Goal: Use online tool/utility: Utilize a website feature to perform a specific function

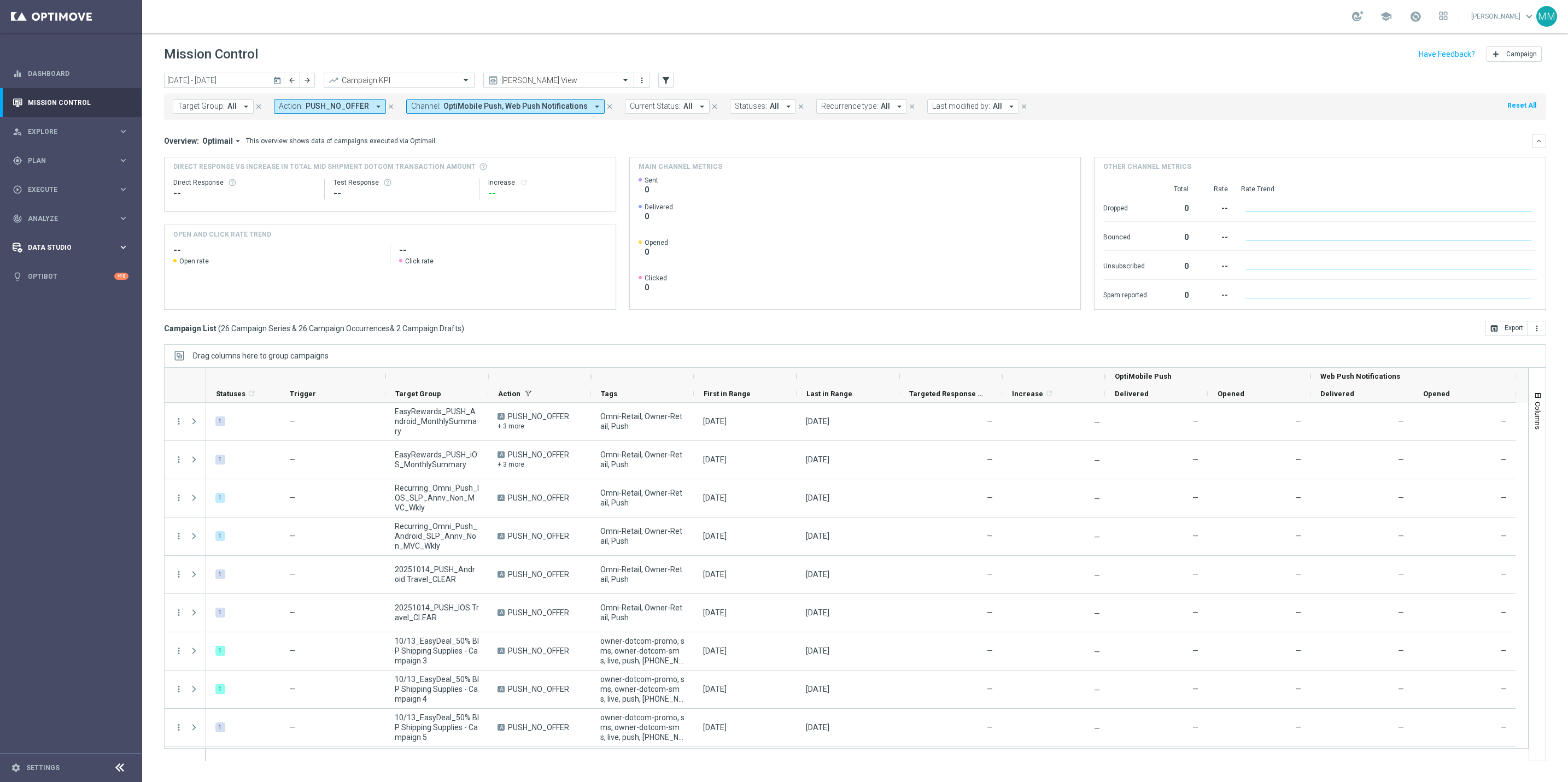
click at [67, 244] on span "Data Studio" at bounding box center [72, 248] width 90 height 6
click at [90, 223] on div "track_changes Analyze" at bounding box center [65, 218] width 106 height 10
click at [73, 323] on span "BI Studio" at bounding box center [68, 323] width 78 height 6
click at [67, 387] on link "Push Baseline Matchback" at bounding box center [74, 388] width 80 height 9
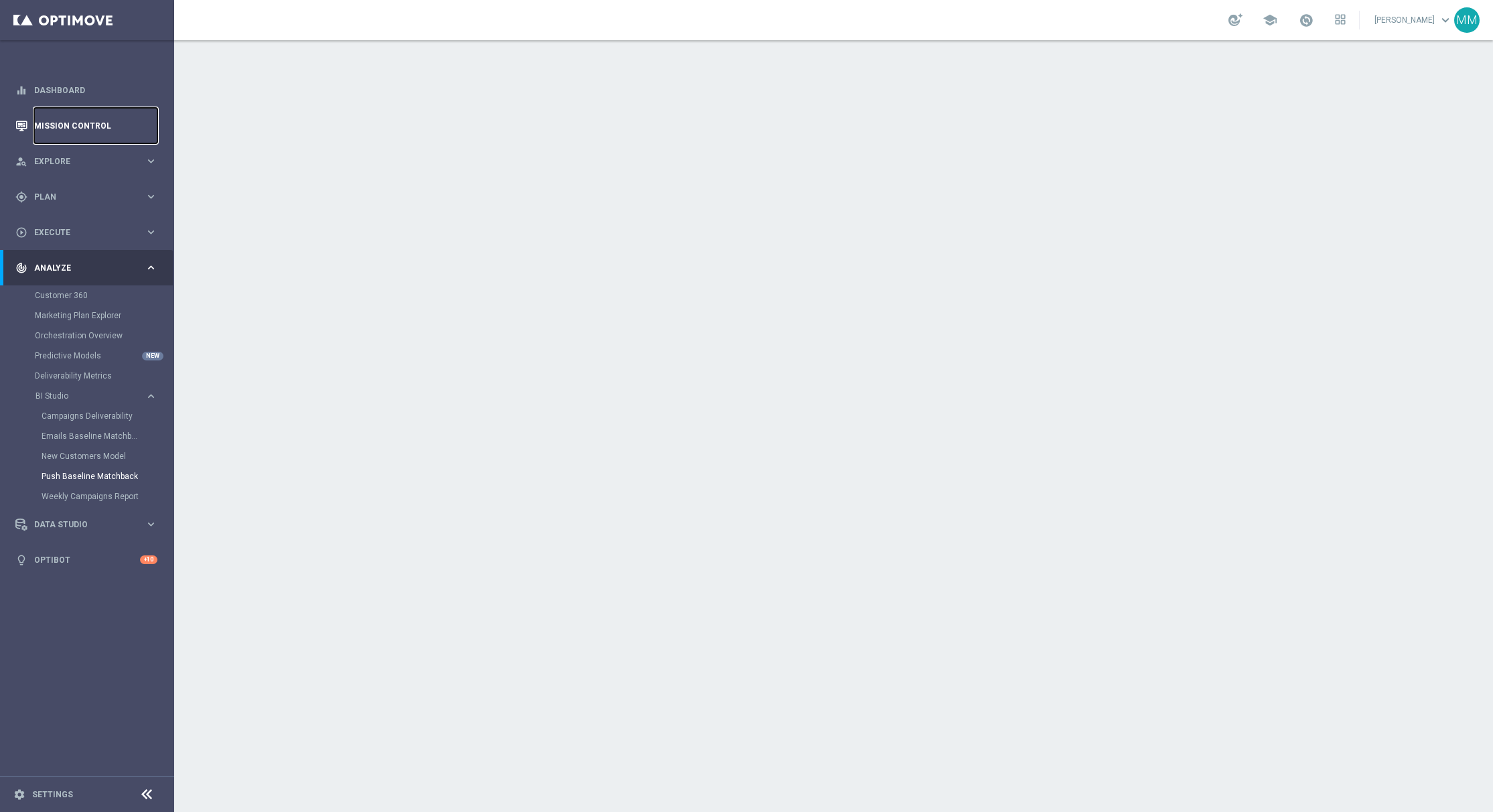
click at [86, 125] on link "Mission Control" at bounding box center [96, 125] width 123 height 36
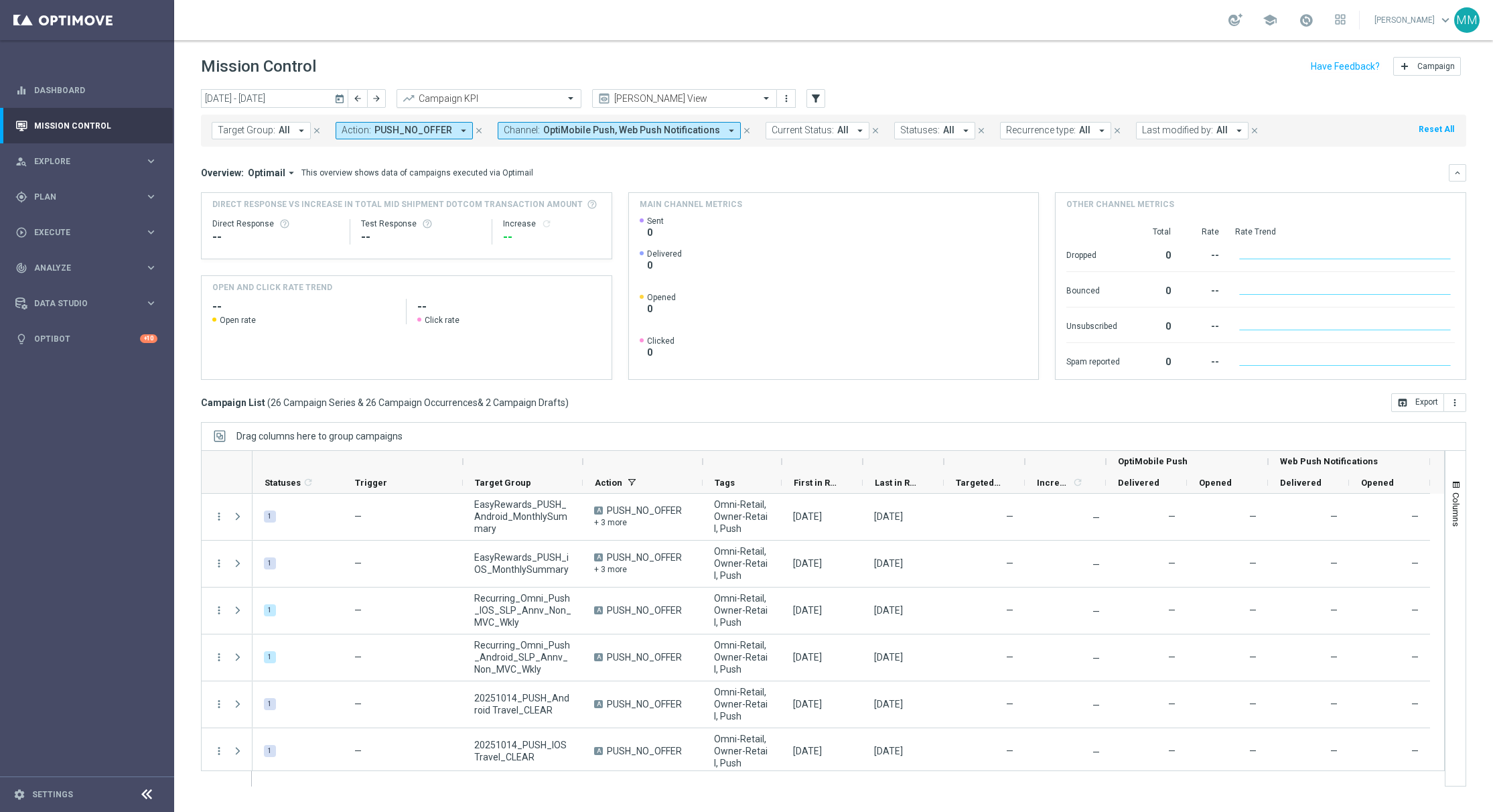
click at [439, 100] on input "text" at bounding box center [476, 99] width 143 height 11
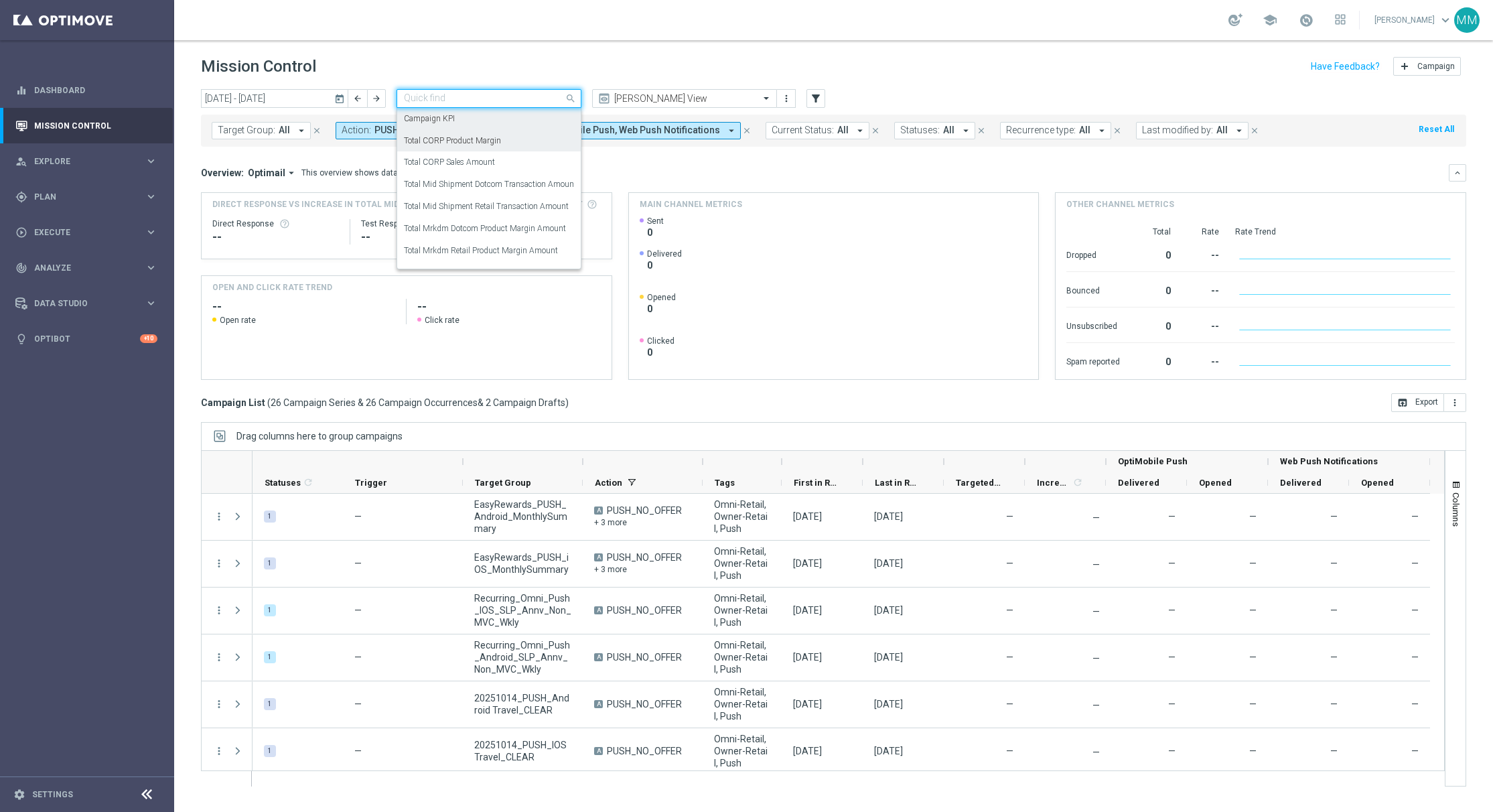
click at [471, 139] on label "Total CORP Product Margin" at bounding box center [453, 140] width 98 height 11
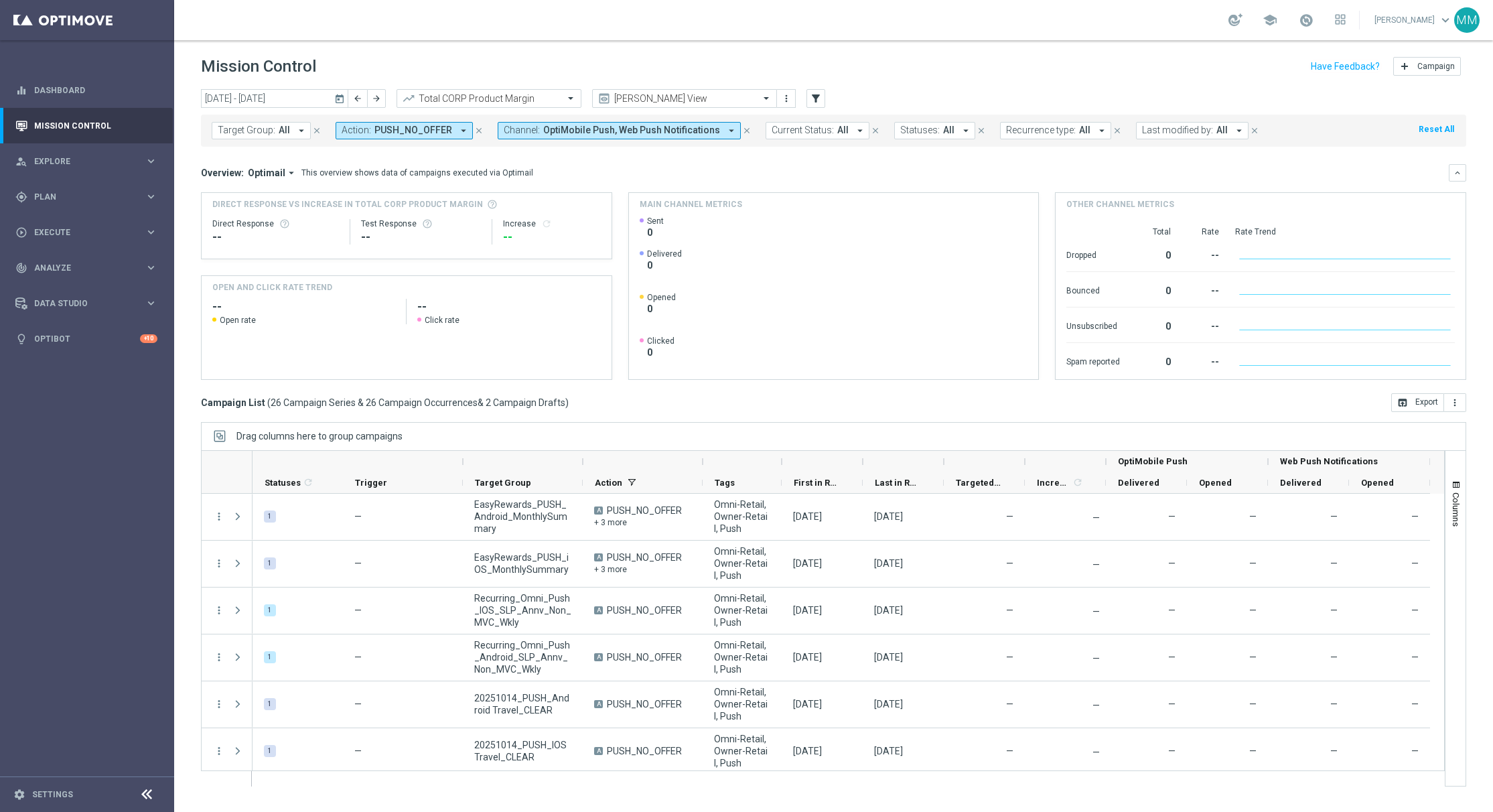
click at [334, 100] on icon "today" at bounding box center [340, 99] width 12 height 12
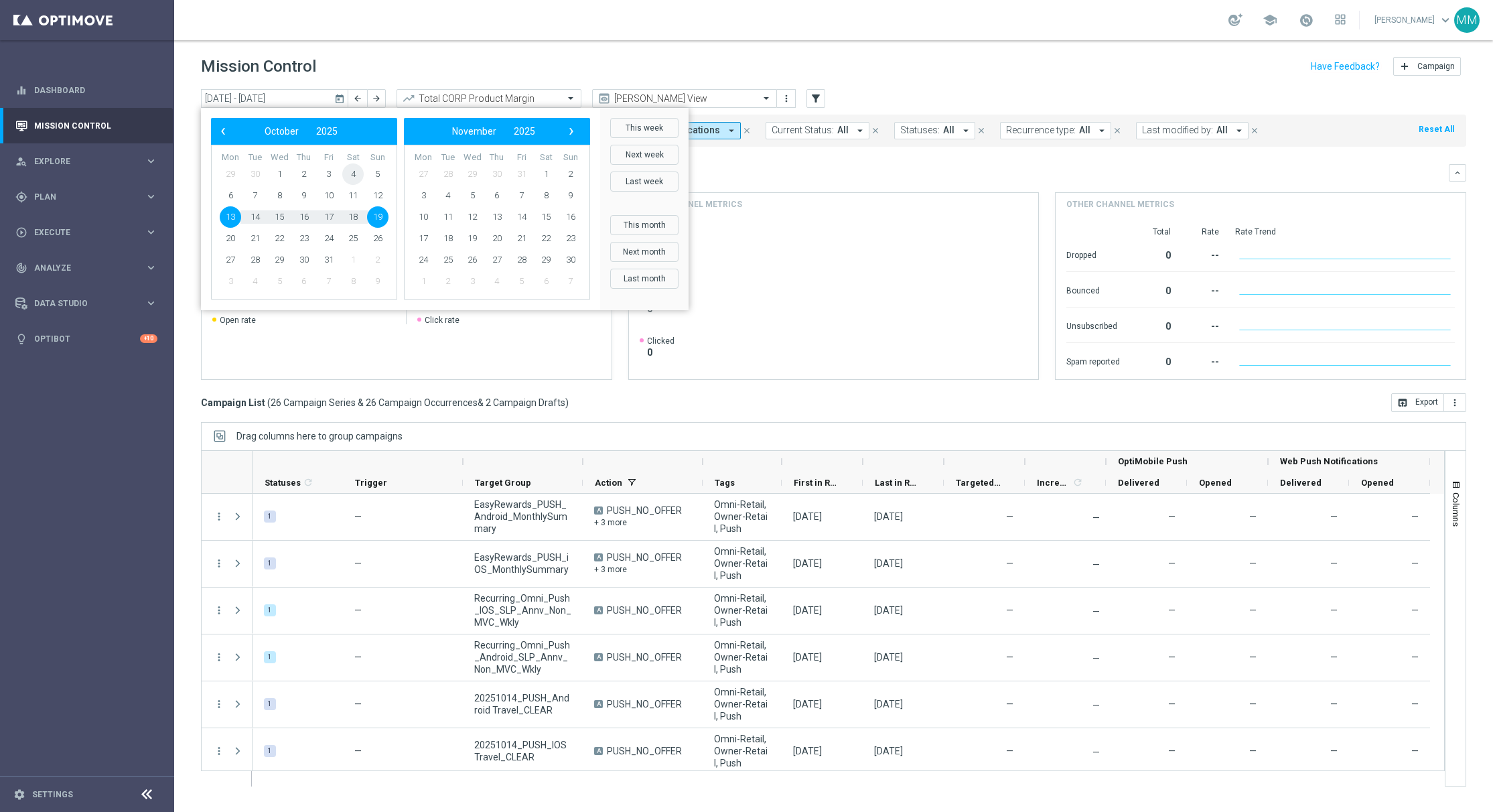
click at [349, 172] on span "4" at bounding box center [353, 174] width 22 height 22
click at [334, 197] on span "10" at bounding box center [329, 196] width 22 height 22
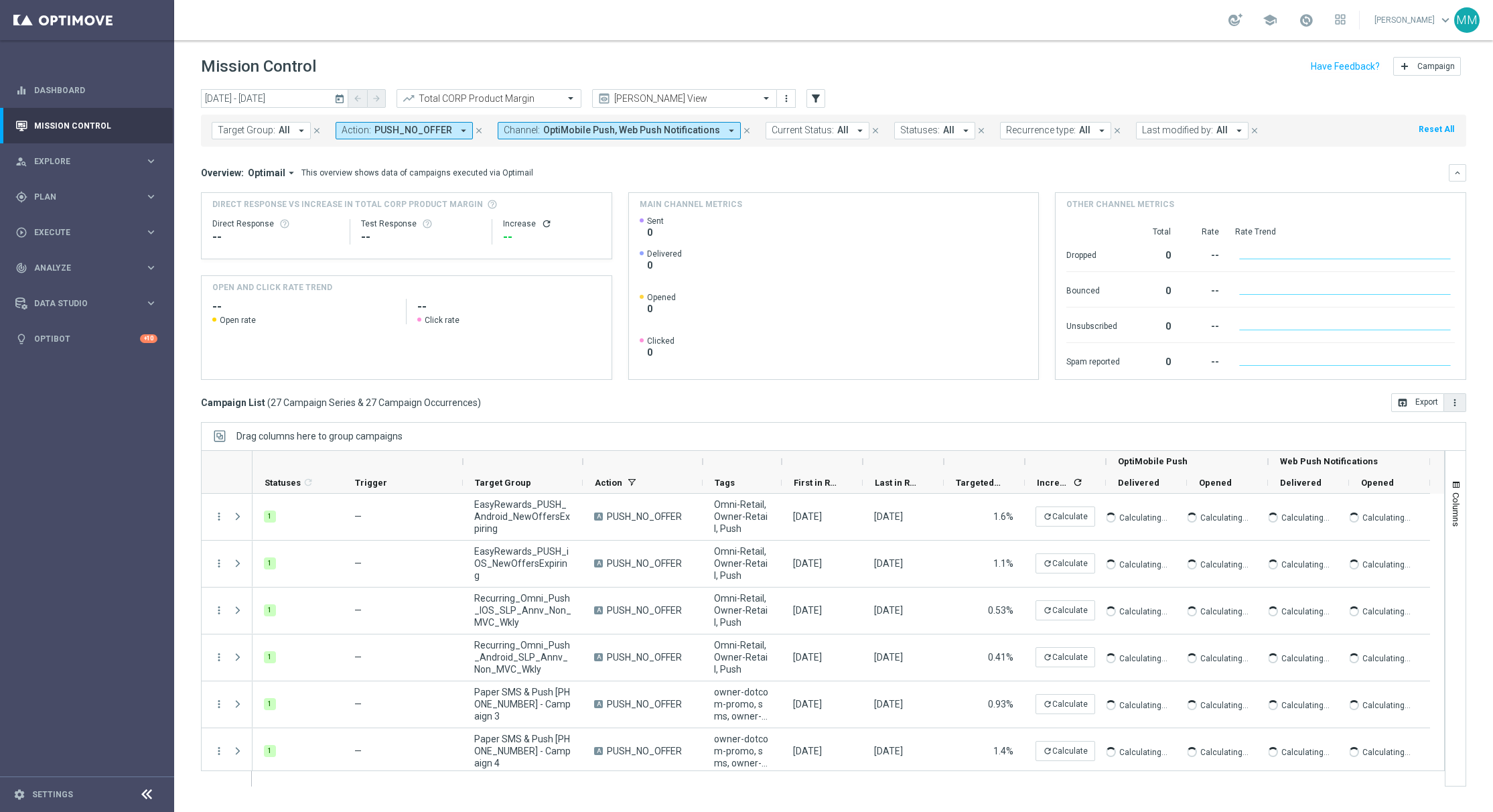
click at [1457, 406] on icon "more_vert" at bounding box center [1454, 402] width 11 height 11
click at [1435, 421] on span "Export with occurrences" at bounding box center [1411, 425] width 90 height 9
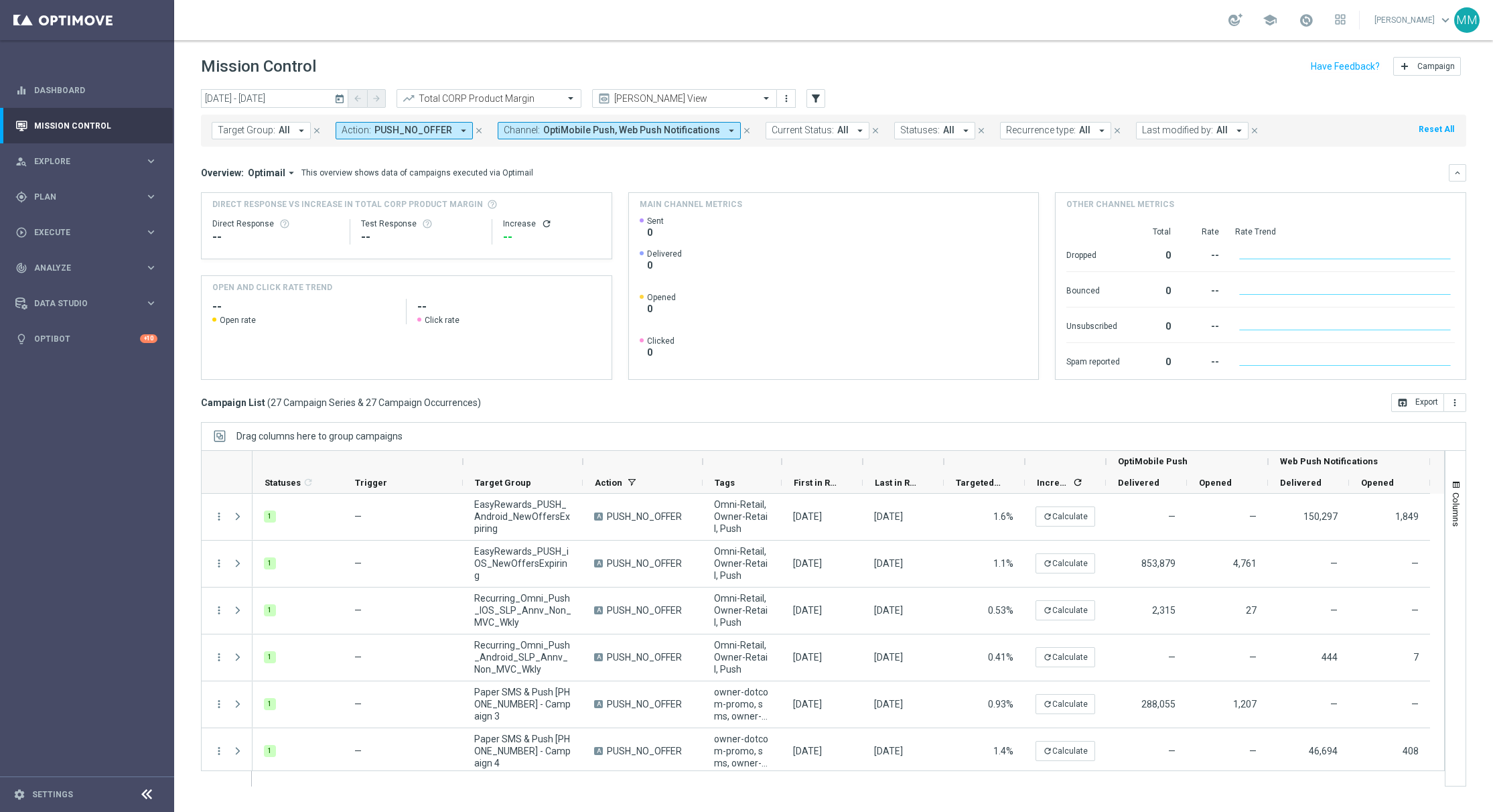
click at [737, 52] on header "Mission Control add Campaign" at bounding box center [833, 64] width 1319 height 49
click at [513, 105] on div "Total CORP Product Margin" at bounding box center [489, 99] width 185 height 19
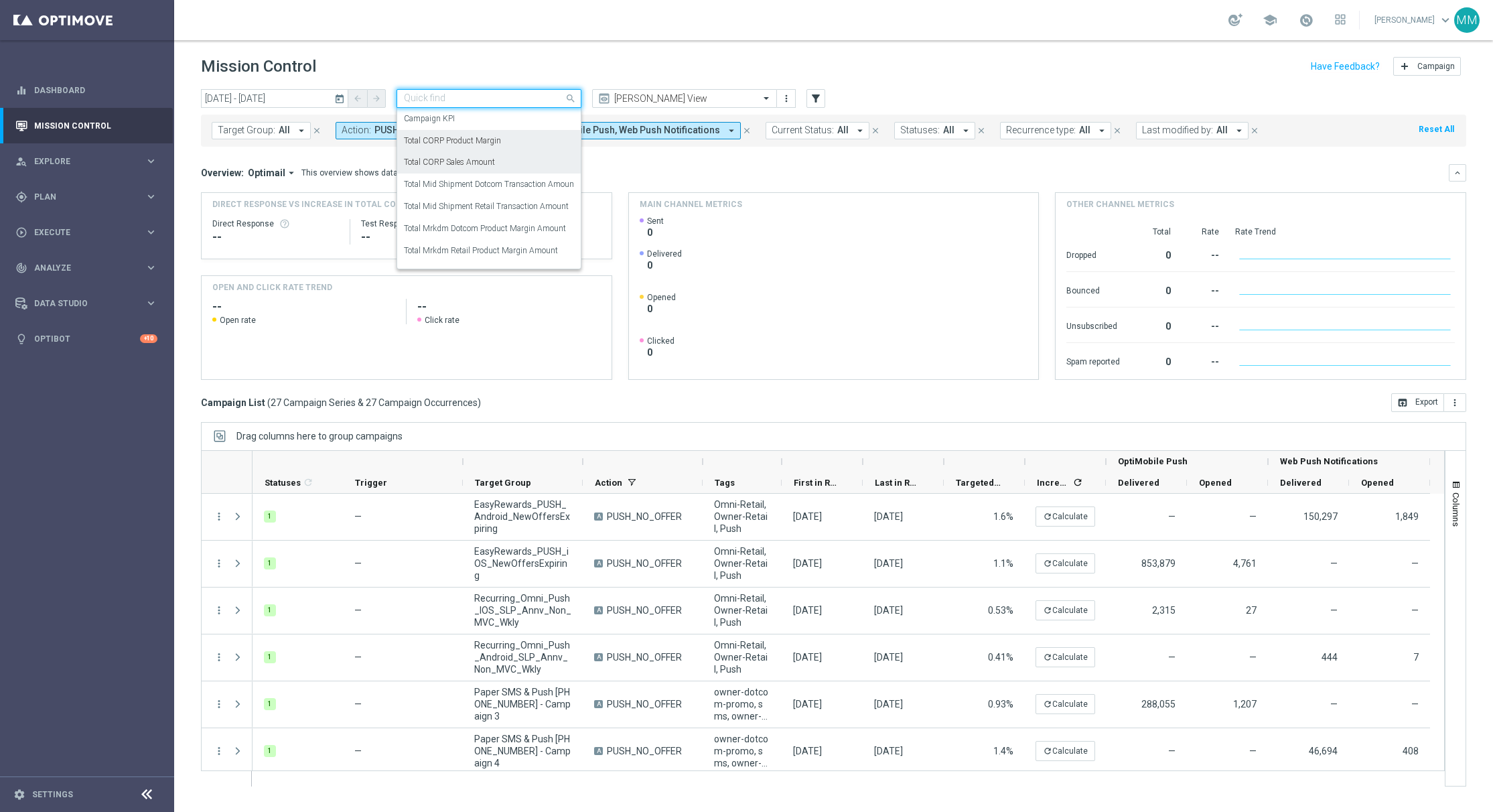
click at [506, 161] on div "Total CORP Sales Amount" at bounding box center [489, 162] width 170 height 22
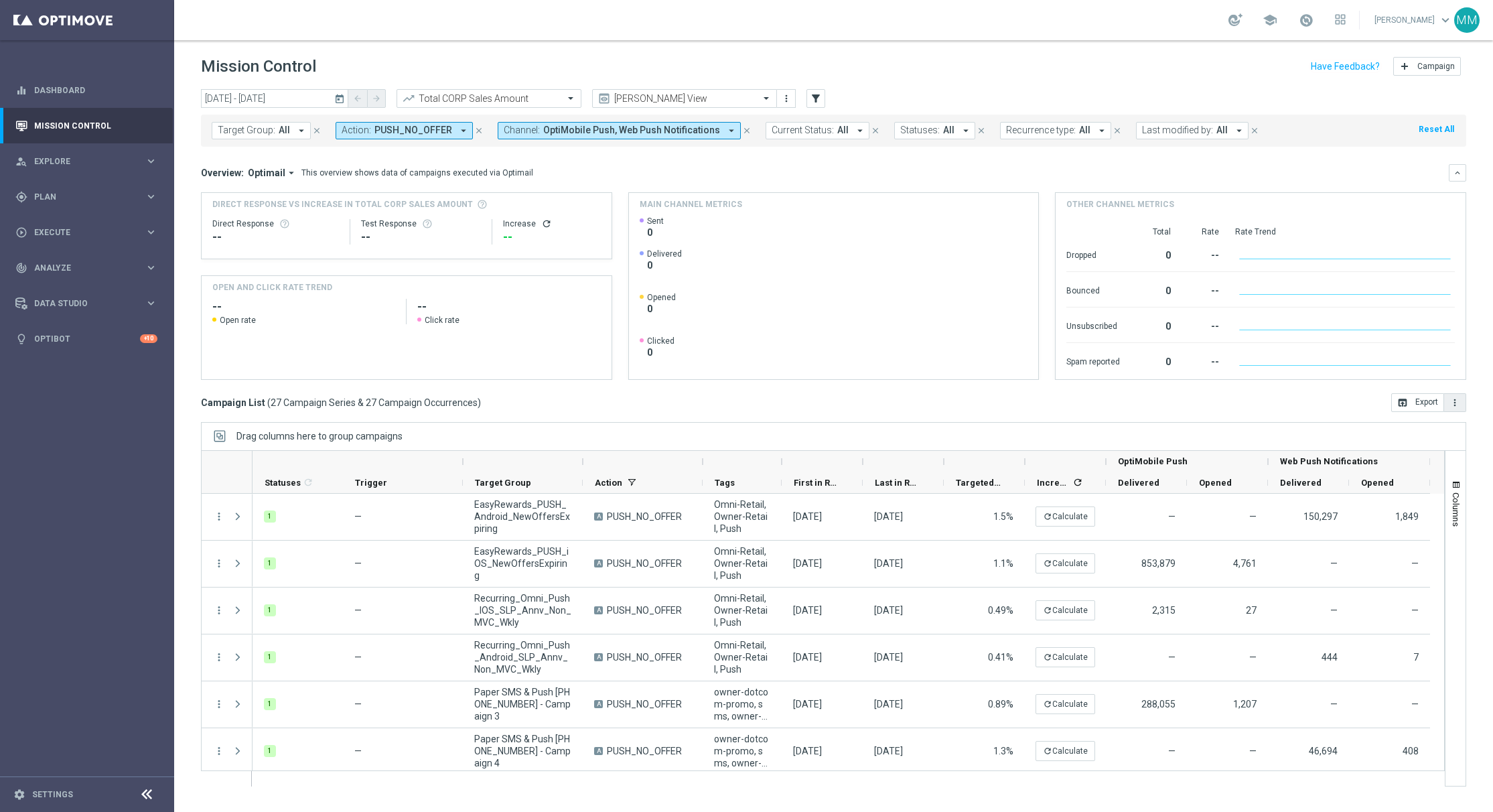
click at [1451, 399] on icon "more_vert" at bounding box center [1454, 402] width 11 height 11
click at [1429, 433] on li "Export with occurrences" at bounding box center [1411, 426] width 109 height 22
click at [779, 39] on div "school Mary Musialowski keyboard_arrow_down MM" at bounding box center [833, 20] width 1319 height 40
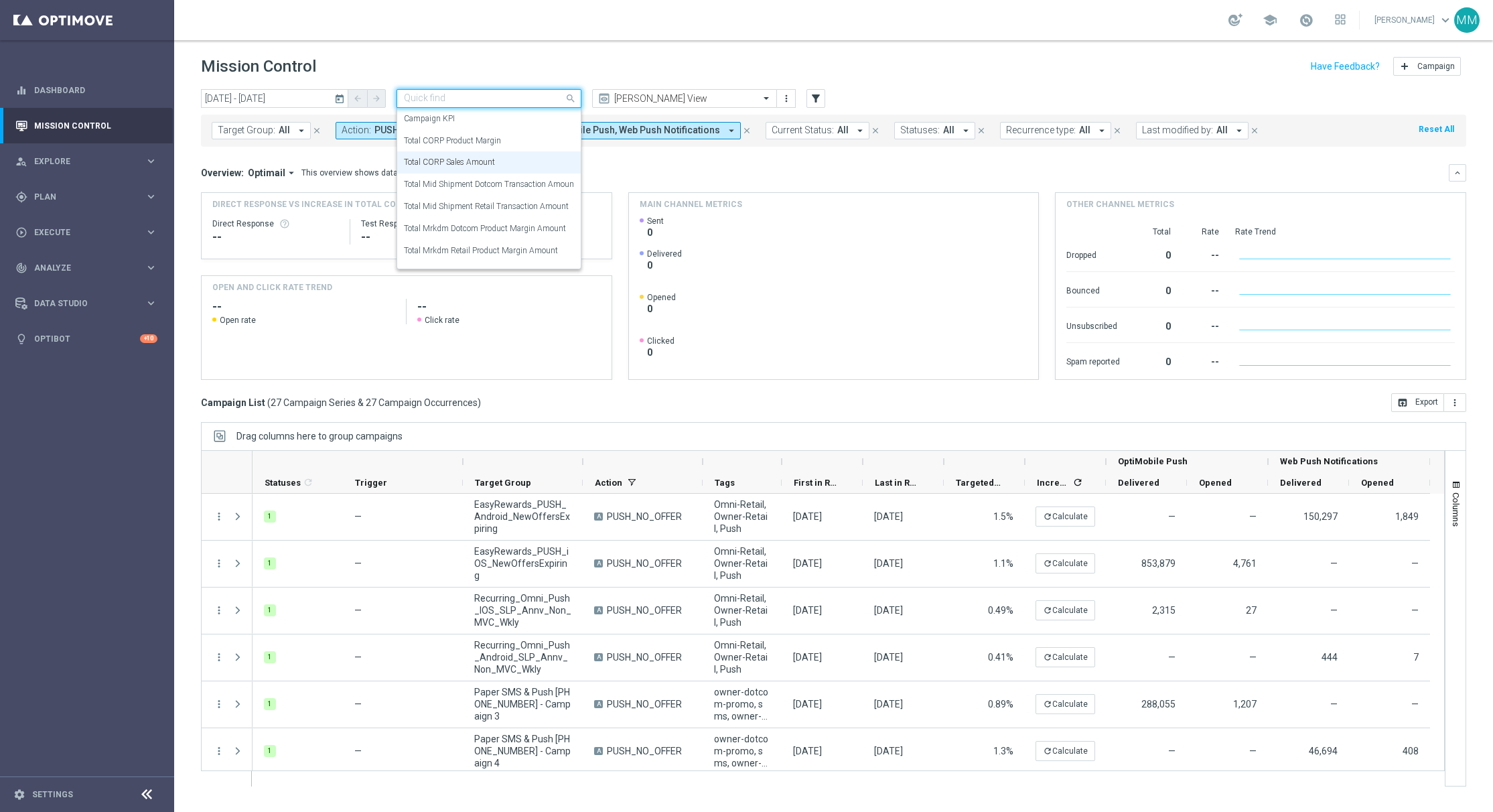
click at [531, 100] on input "text" at bounding box center [476, 99] width 143 height 11
click at [541, 207] on label "Total Mid Shipment Retail Transaction Amount" at bounding box center [487, 206] width 165 height 11
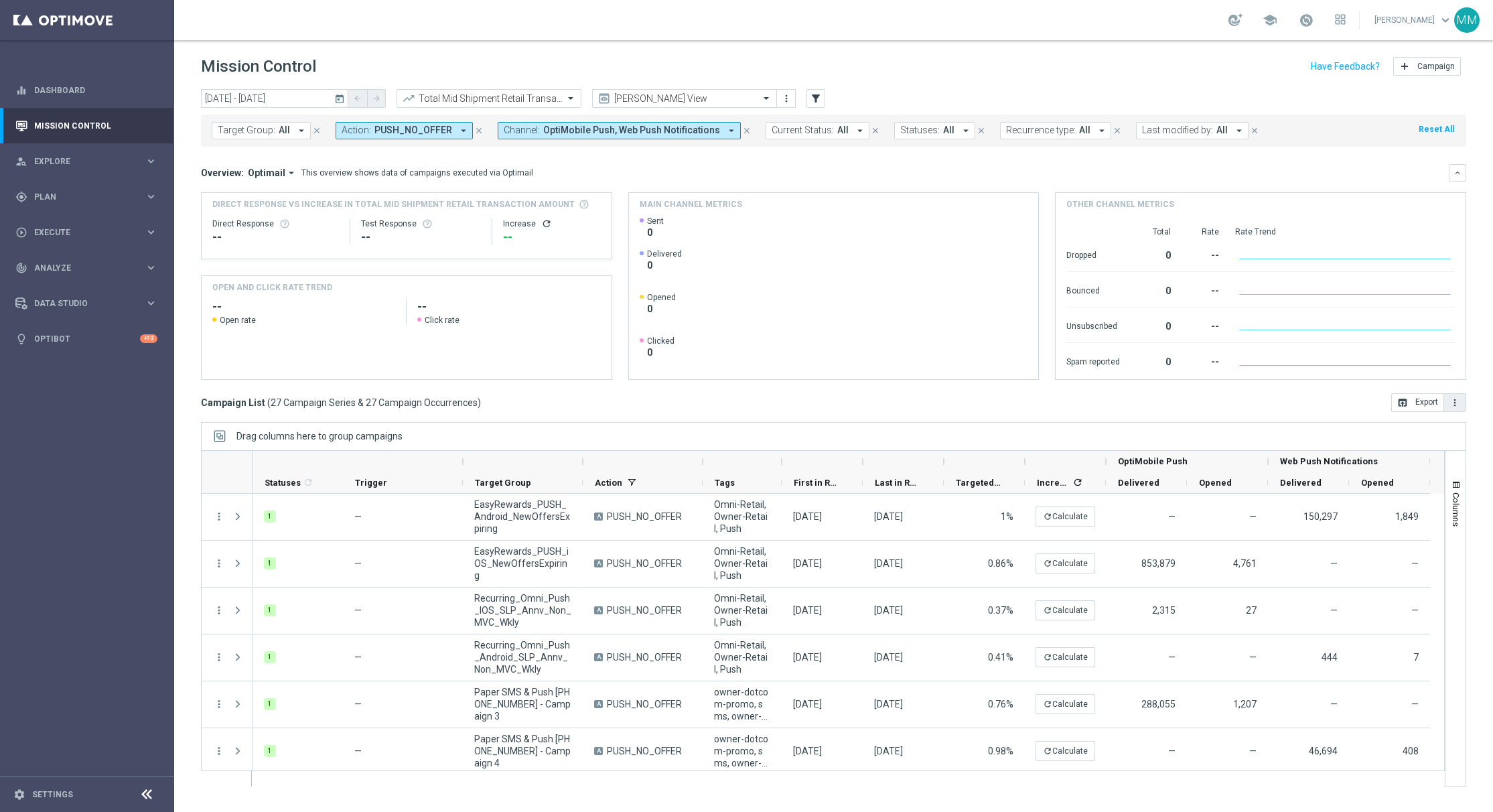
click at [1457, 404] on icon "more_vert" at bounding box center [1454, 402] width 11 height 11
click at [1449, 426] on span "Export with occurrences" at bounding box center [1411, 425] width 90 height 9
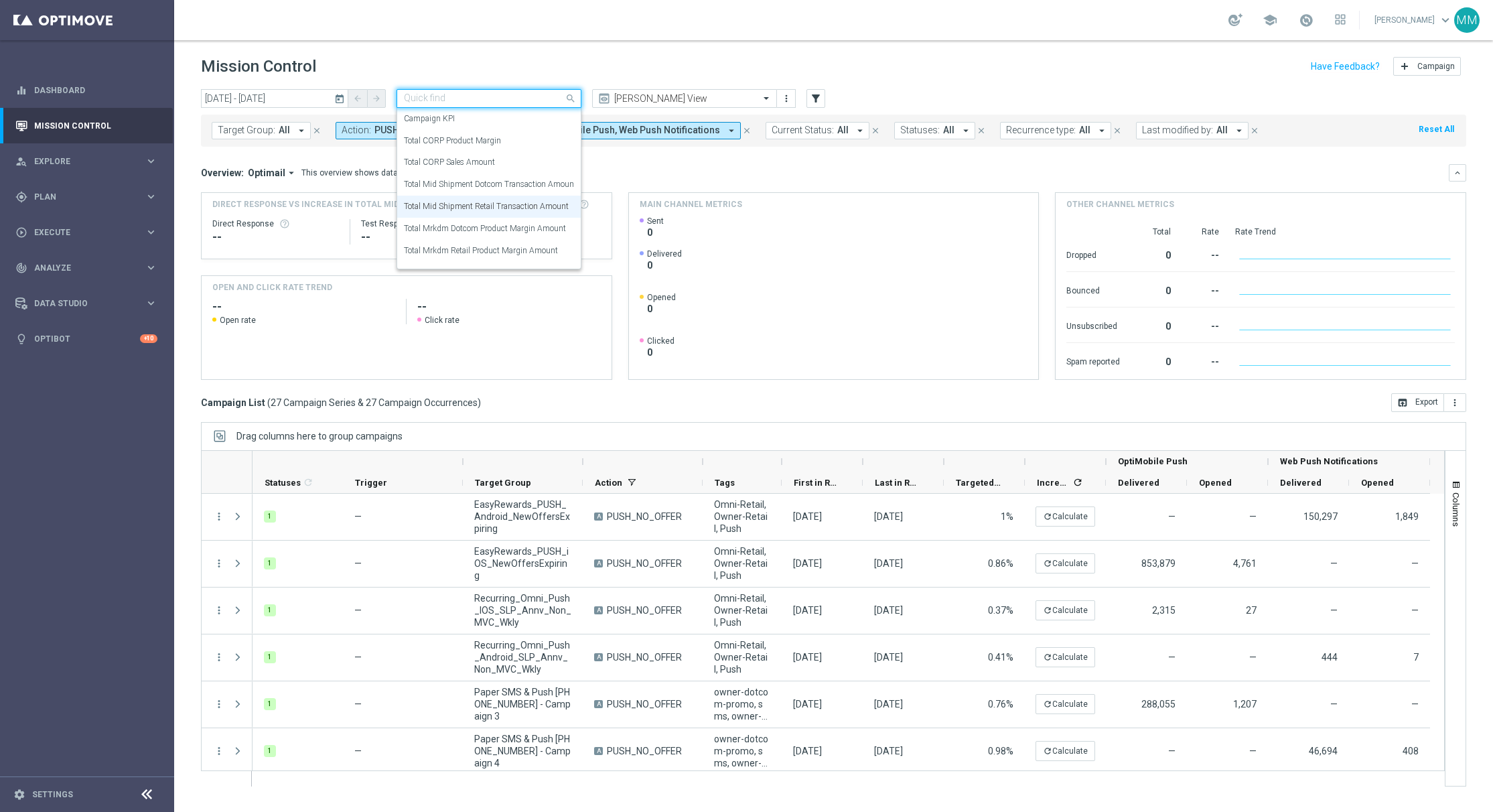
click at [487, 101] on input "text" at bounding box center [476, 99] width 143 height 11
click at [520, 245] on label "Total Mrkdm Retail Product Margin Amount" at bounding box center [481, 250] width 154 height 11
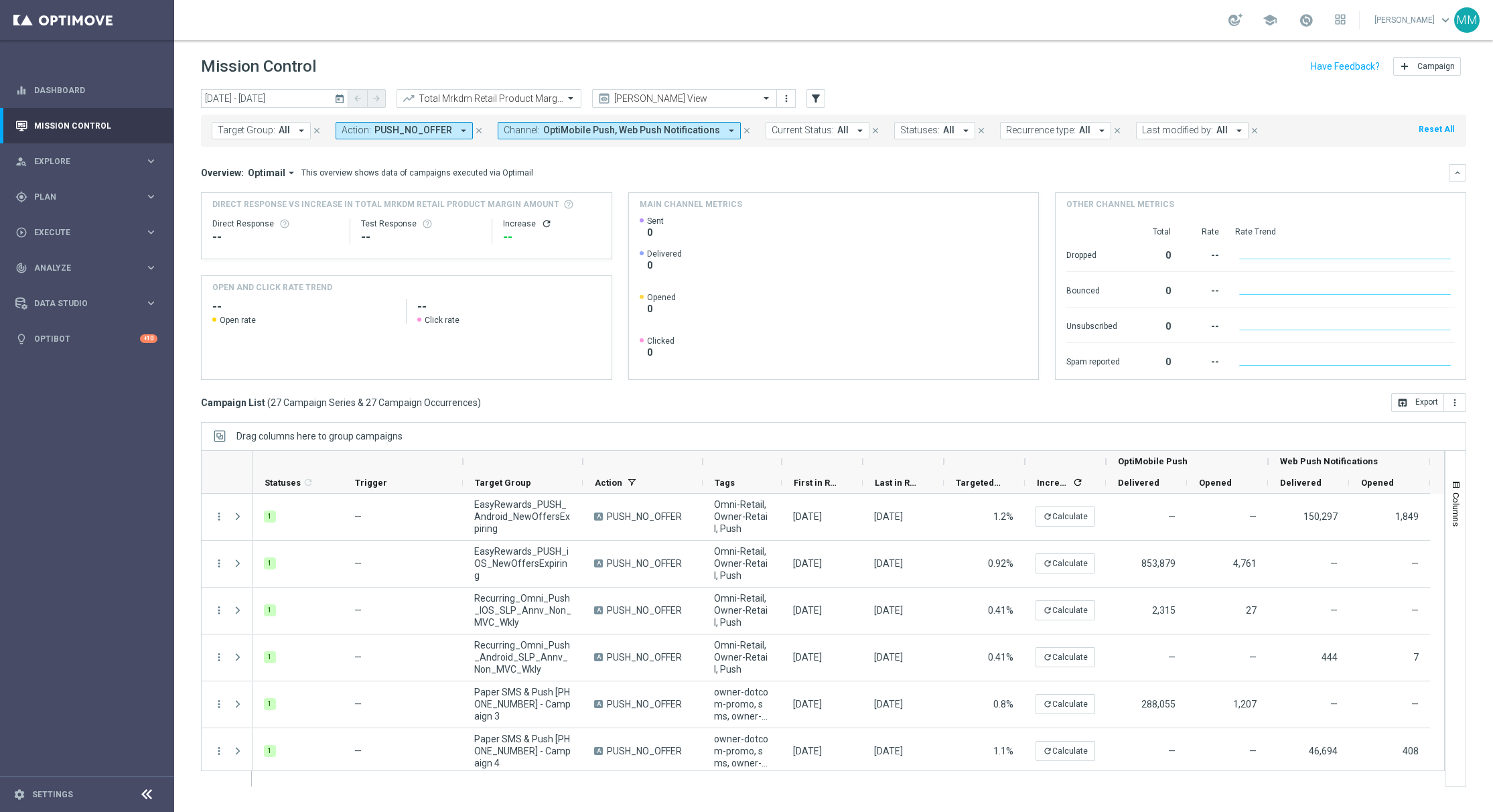
click at [1005, 401] on div "Campaign List ( 27 Campaign Series & 27 Campaign Occurrences ) open_in_browser …" at bounding box center [833, 402] width 1265 height 19
click at [1460, 405] on button "more_vert" at bounding box center [1455, 402] width 22 height 19
click at [1419, 421] on span "Export with occurrences" at bounding box center [1411, 425] width 90 height 9
click at [1460, 400] on button "more_vert" at bounding box center [1455, 402] width 22 height 19
click at [1445, 427] on span "Export with occurrences" at bounding box center [1411, 425] width 90 height 9
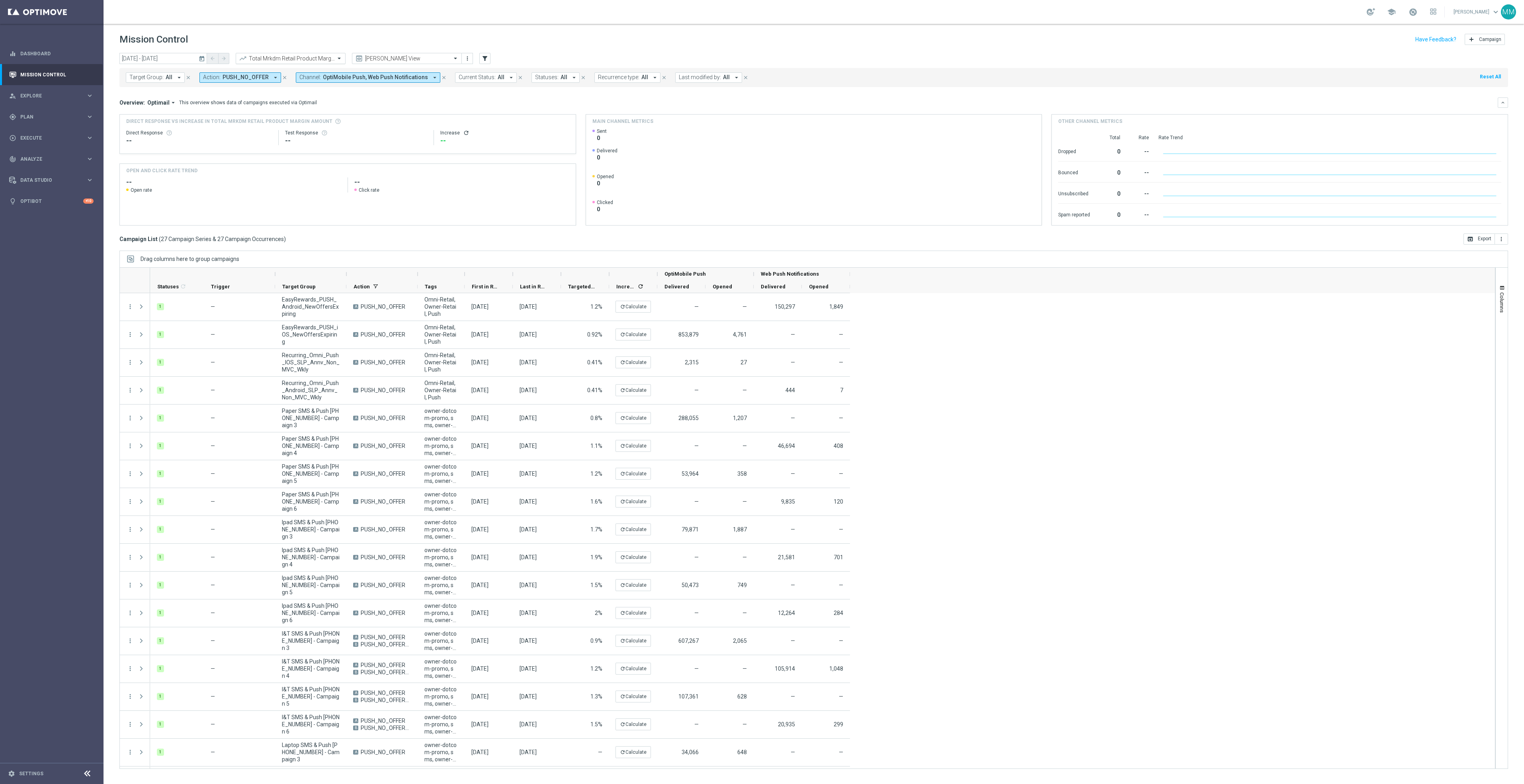
click at [289, 59] on input "text" at bounding box center [283, 59] width 85 height 7
click at [308, 109] on label "Total Mid Shipment Dotcom Transaction Amount" at bounding box center [292, 109] width 103 height 7
click at [1141, 239] on icon "more_vert" at bounding box center [1501, 239] width 7 height 7
click at [1141, 251] on span "Export with occurrences" at bounding box center [1475, 252] width 53 height 5
click at [75, 384] on sidenavbar "equalizer Dashboard Mission Control" at bounding box center [51, 392] width 104 height 784
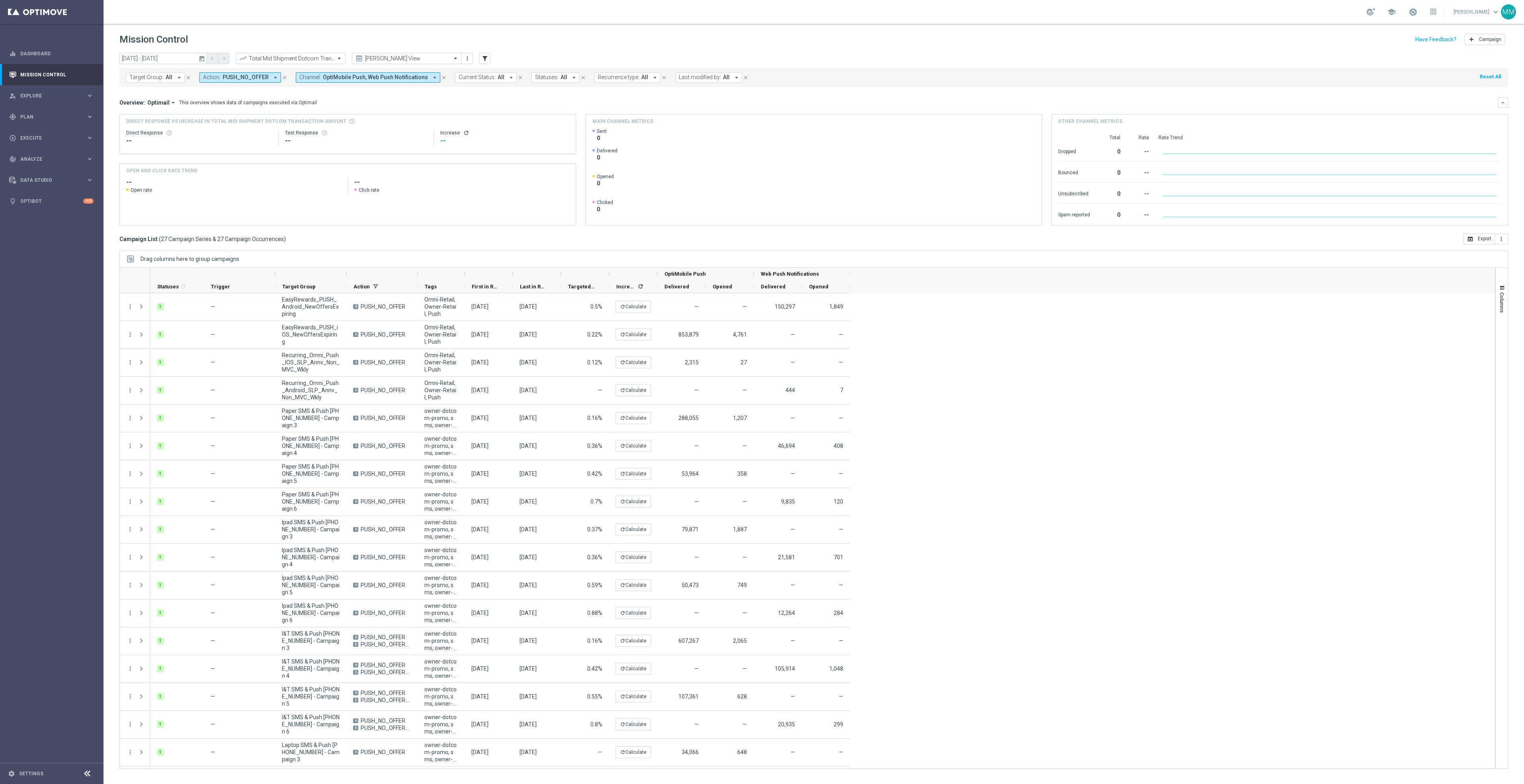
click at [293, 51] on header "Mission Control add Campaign" at bounding box center [813, 38] width 1420 height 29
click at [293, 56] on input "text" at bounding box center [283, 59] width 85 height 7
click at [307, 139] on div "Total Mrkdm Dotcom Product Margin Amount" at bounding box center [290, 136] width 101 height 13
click at [1141, 238] on icon "more_vert" at bounding box center [1501, 239] width 7 height 7
click at [1141, 251] on span "Export with occurrences" at bounding box center [1475, 252] width 53 height 5
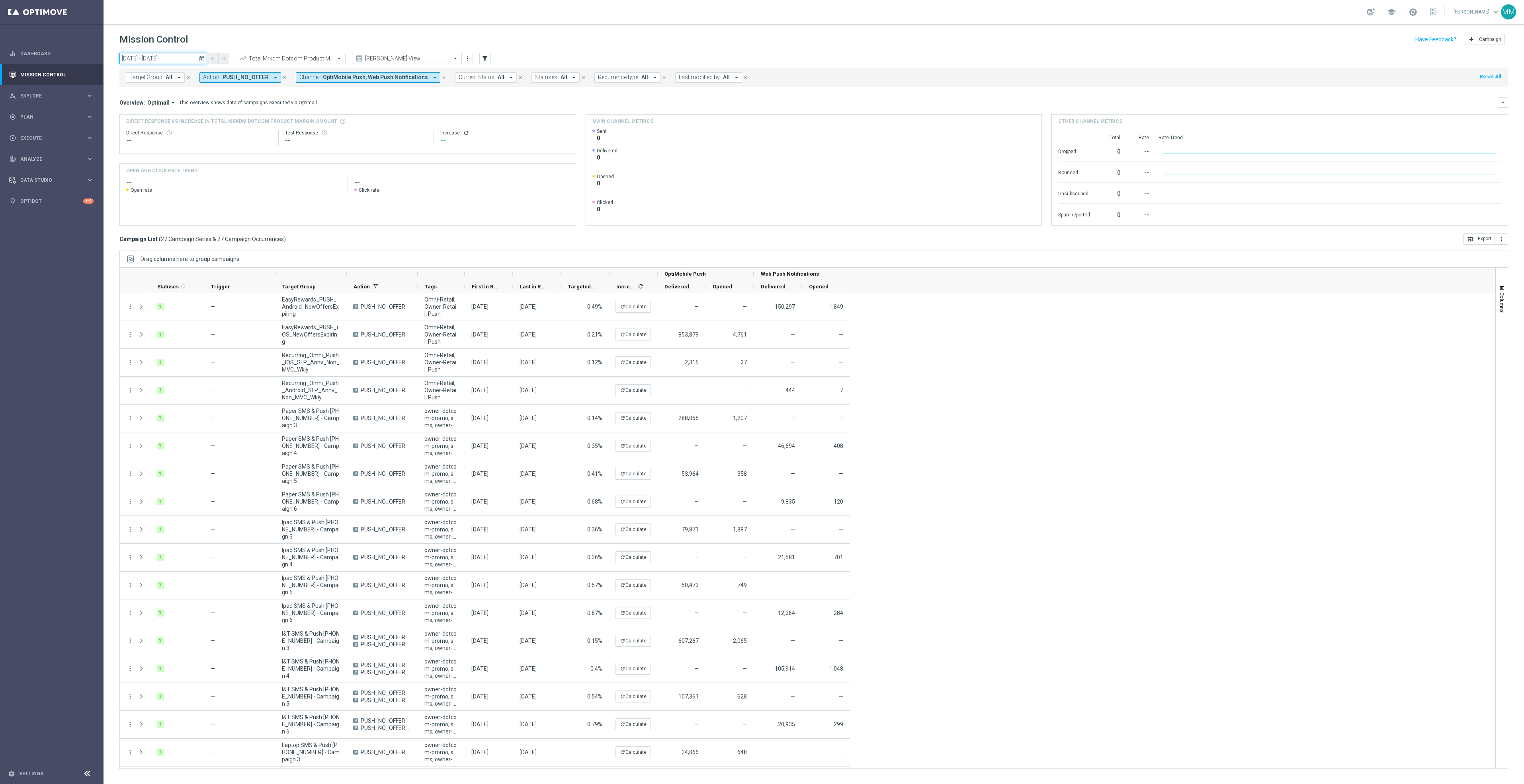
click at [193, 57] on input "04 Oct 2025 - 10 Oct 2025" at bounding box center [163, 59] width 88 height 11
click at [170, 105] on span "1" at bounding box center [166, 103] width 13 height 13
type input "01 Oct 2025 - 01 Oct 2025"
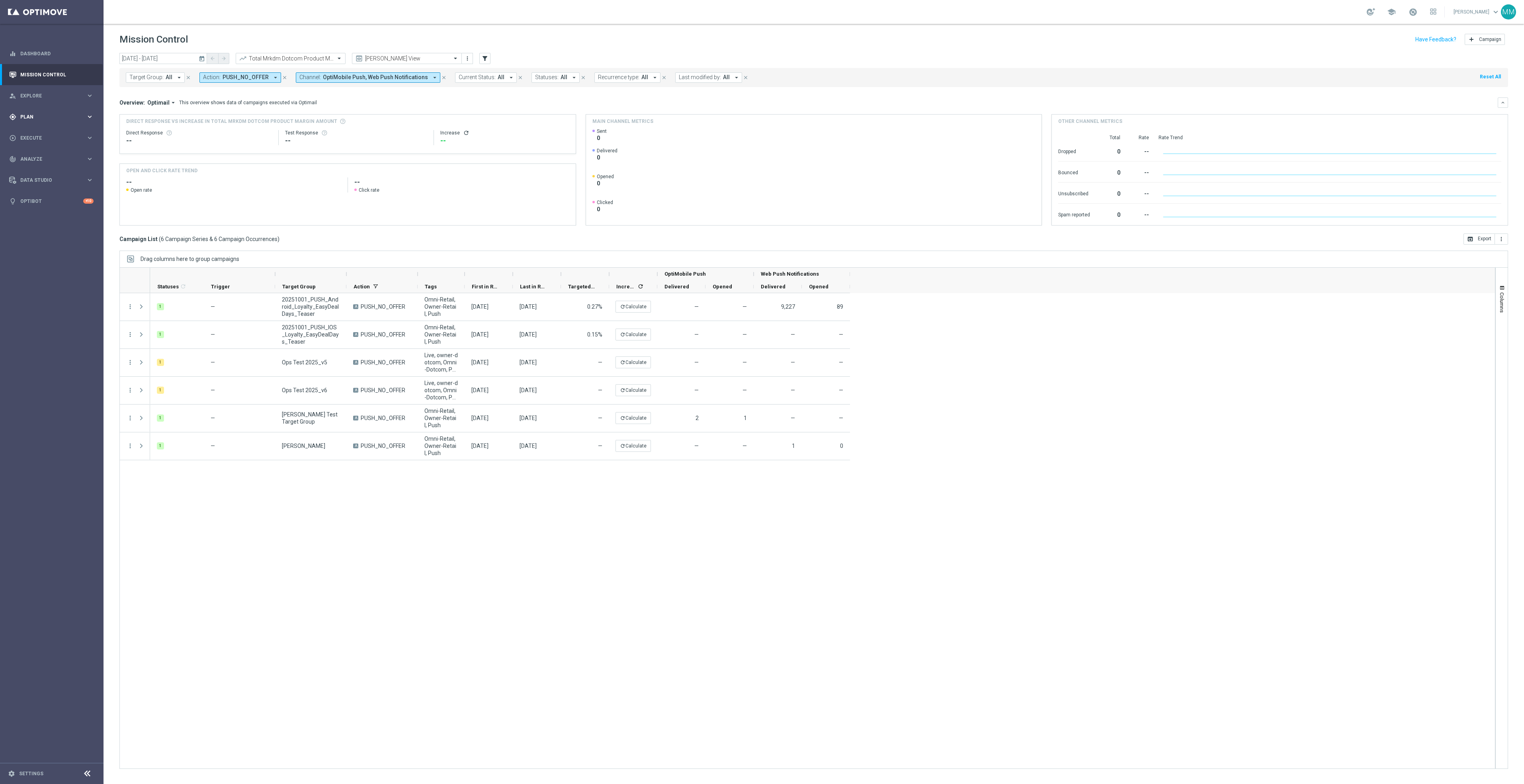
click at [92, 118] on icon "keyboard_arrow_right" at bounding box center [89, 116] width 8 height 8
click at [46, 136] on link "Target Groups" at bounding box center [51, 133] width 62 height 7
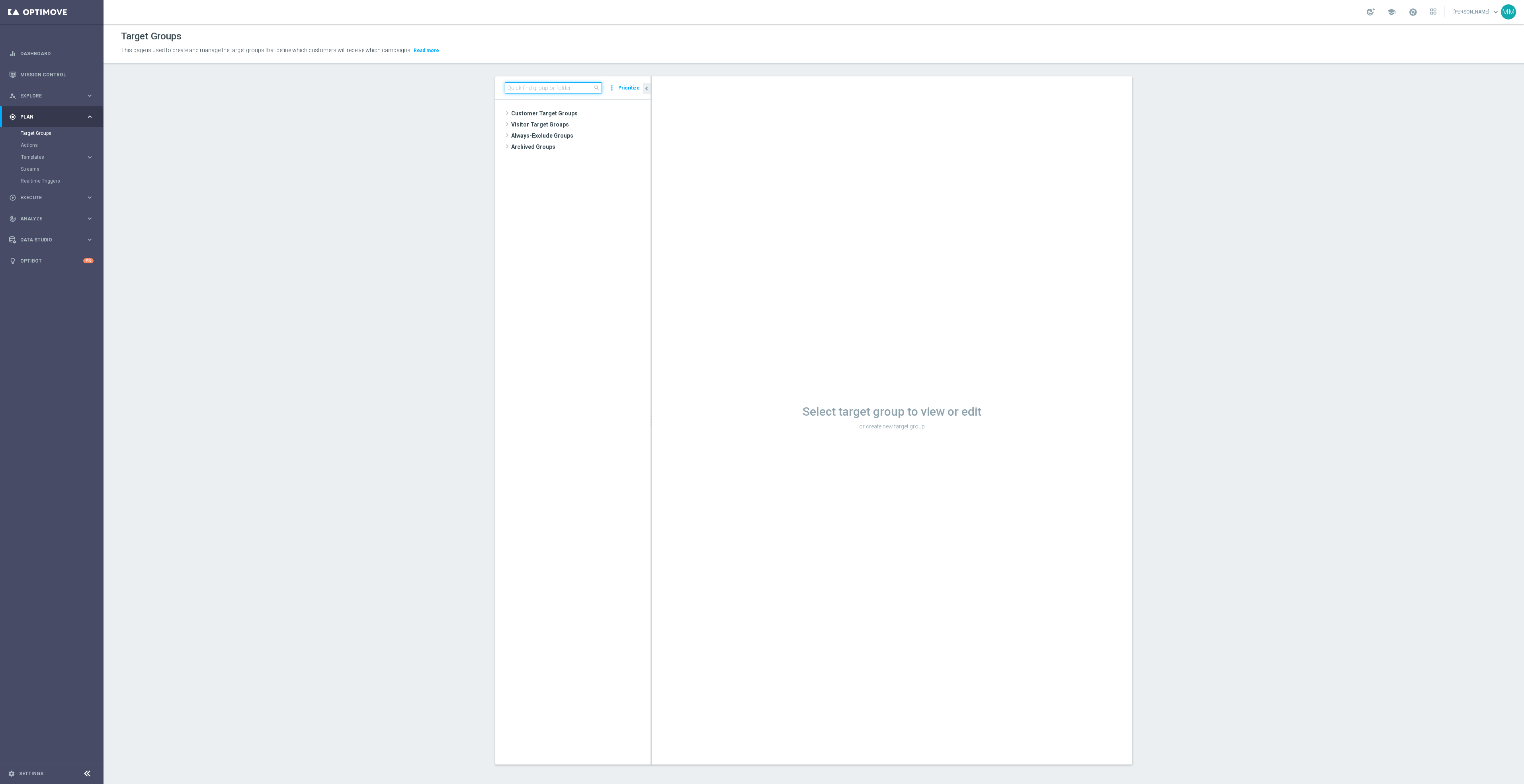
click at [585, 86] on input at bounding box center [553, 88] width 97 height 11
type input "20251001"
click at [599, 237] on span "20251001_PUSH_IOS_Loyalty_EasyDealDays_Teaser" at bounding box center [588, 236] width 89 height 7
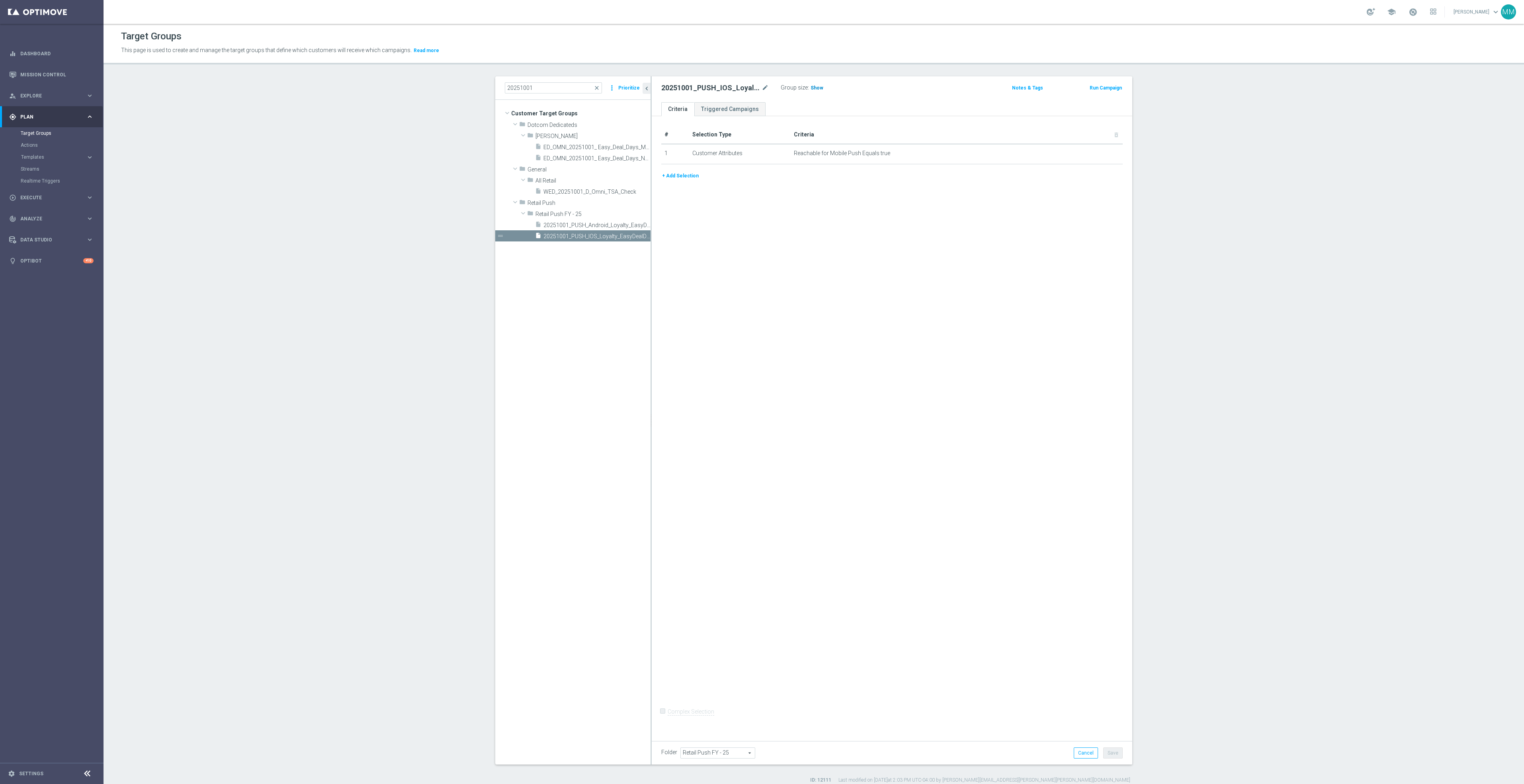
click at [818, 88] on h3 "Show" at bounding box center [817, 88] width 14 height 9
click at [612, 372] on tree-viewport "Customer Target Groups library_add create_new_folder folder" at bounding box center [573, 432] width 155 height 665
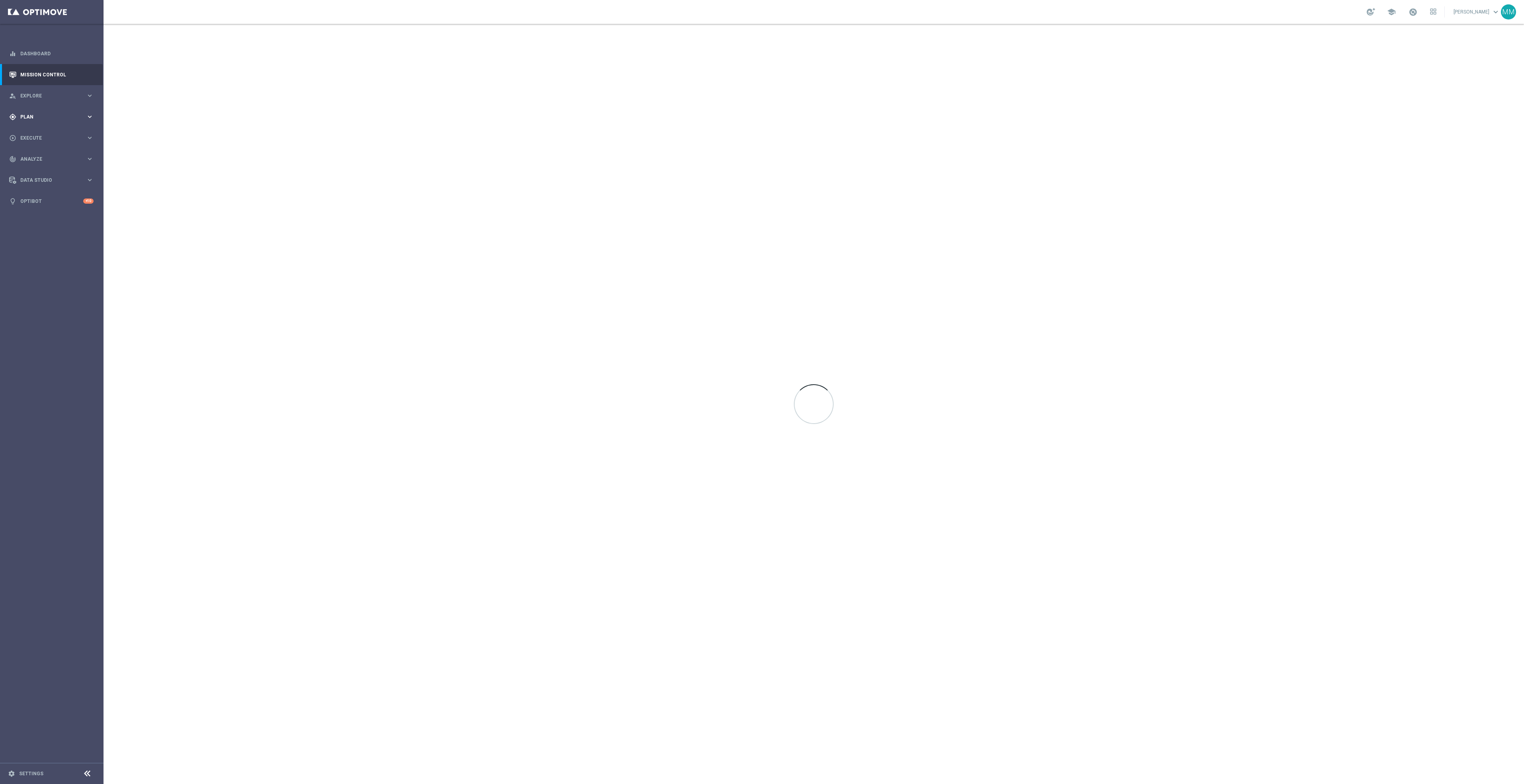
click at [23, 108] on div "gps_fixed Plan keyboard_arrow_right" at bounding box center [51, 117] width 103 height 21
click at [54, 155] on span "Templates" at bounding box center [50, 157] width 57 height 5
click at [54, 192] on link "OptiMobile Push" at bounding box center [54, 193] width 58 height 7
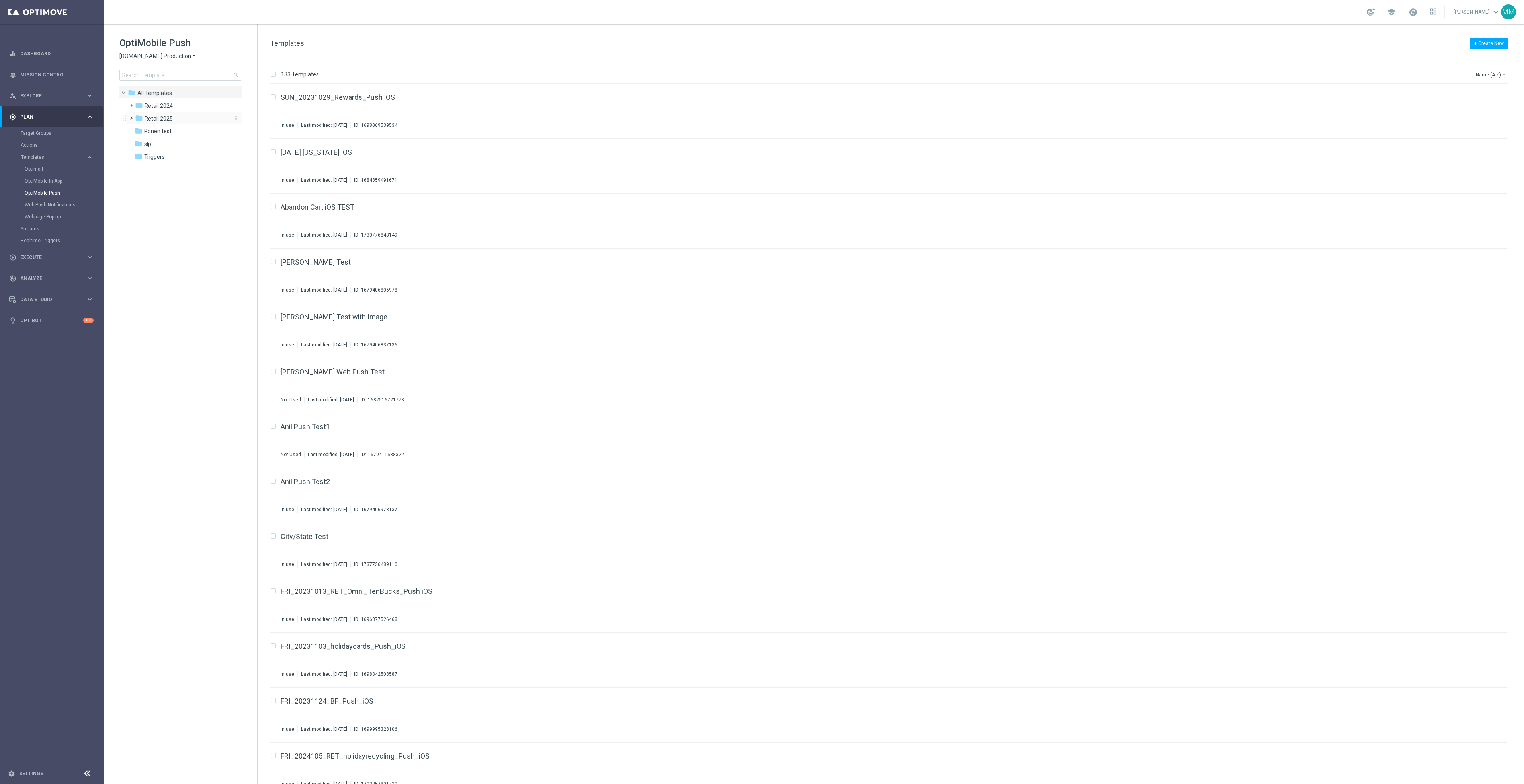
click at [163, 122] on div "folder Retail 2025" at bounding box center [180, 118] width 92 height 9
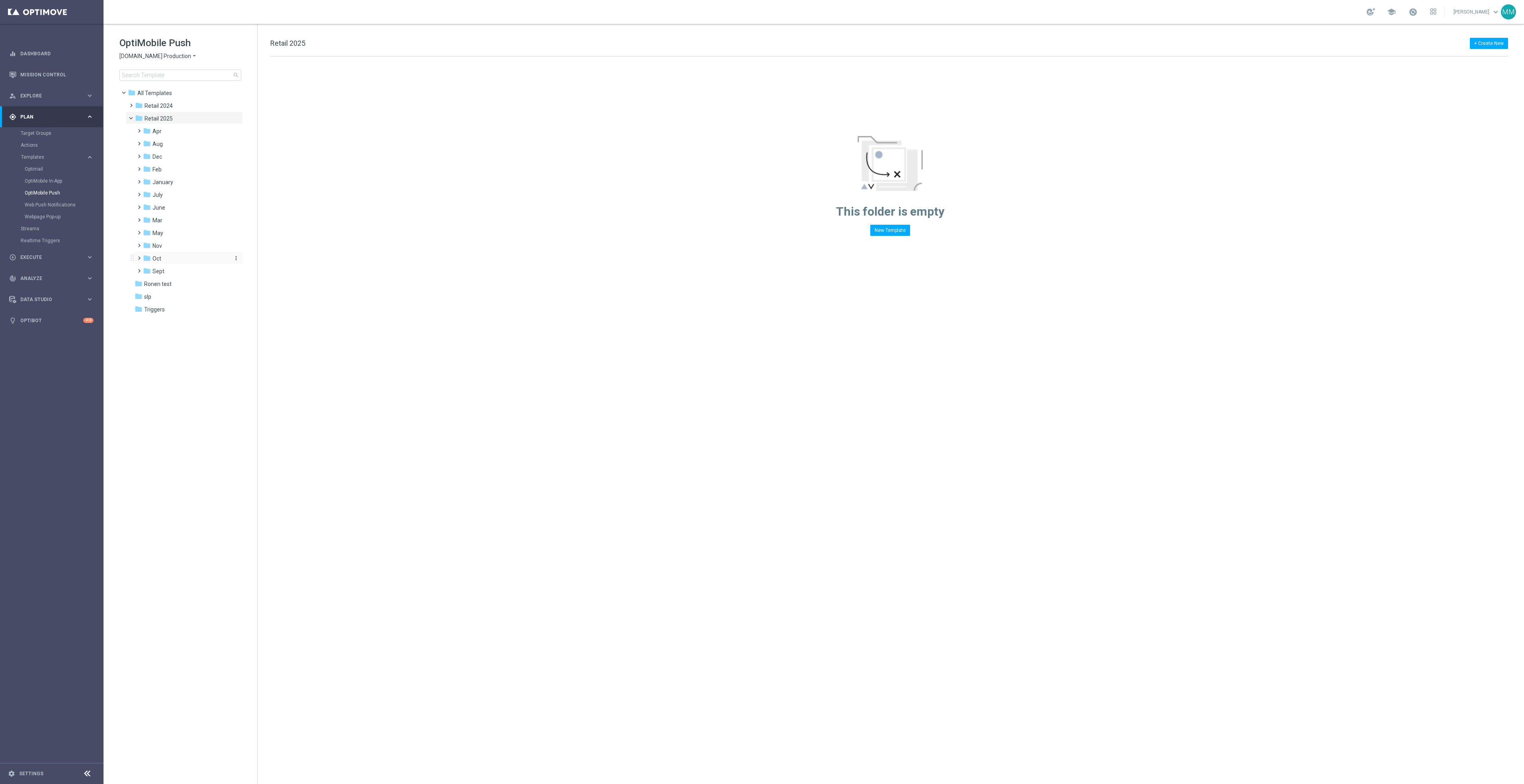
click at [179, 259] on div "folder Oct" at bounding box center [185, 258] width 85 height 9
click at [189, 306] on div "folder wo 10.5" at bounding box center [189, 309] width 79 height 9
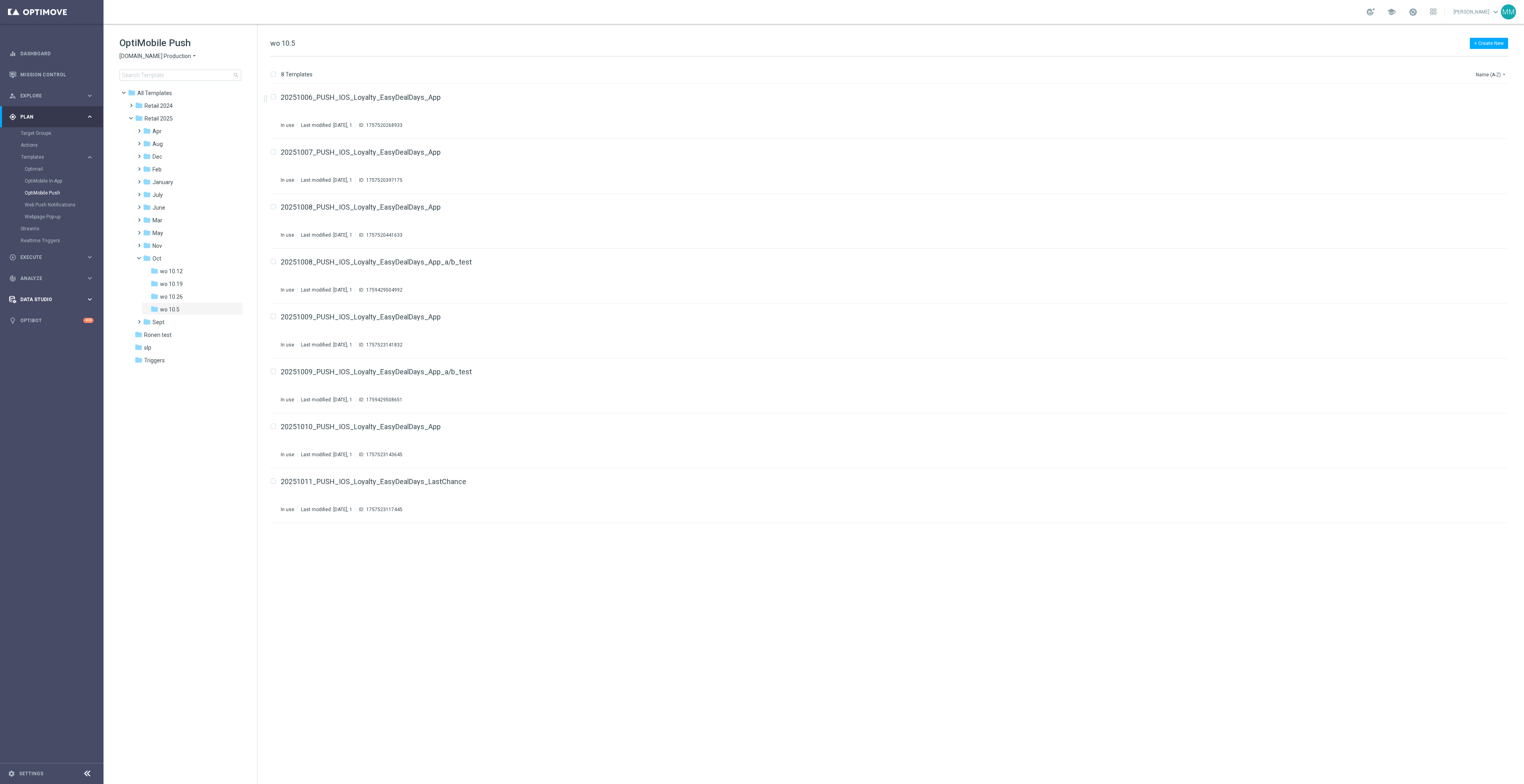
click at [66, 301] on span "Data Studio" at bounding box center [53, 300] width 66 height 5
drag, startPoint x: 44, startPoint y: 164, endPoint x: 57, endPoint y: 169, distance: 13.9
click at [44, 164] on div "track_changes Analyze keyboard_arrow_right" at bounding box center [51, 159] width 103 height 21
click at [49, 234] on span "BI Studio" at bounding box center [50, 235] width 57 height 5
click at [62, 280] on link "Push Baseline Matchback" at bounding box center [54, 283] width 58 height 7
